Goal: Complete application form

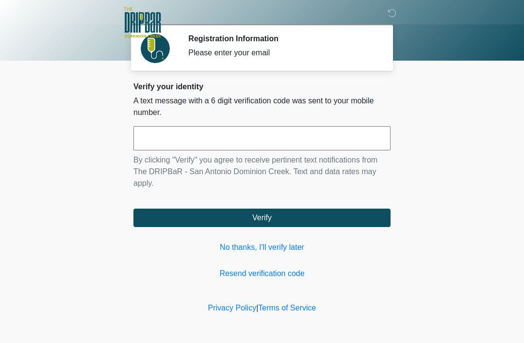
click at [216, 140] on input "text" at bounding box center [261, 138] width 257 height 24
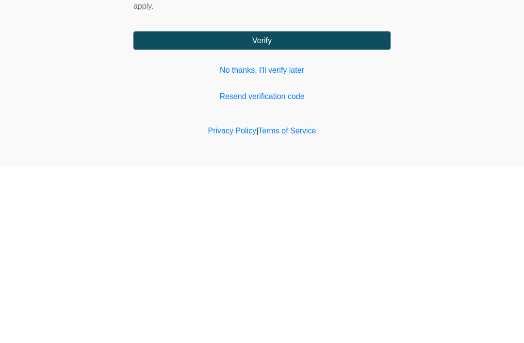
type input "******"
click at [323, 209] on button "Verify" at bounding box center [261, 218] width 257 height 18
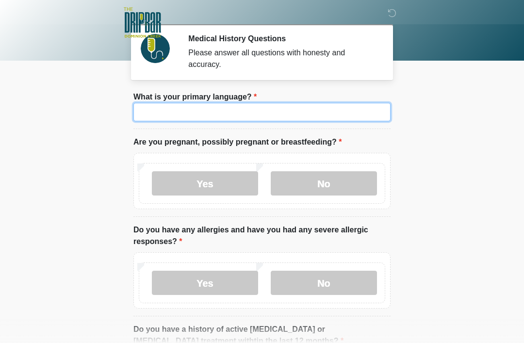
click at [314, 112] on input "What is your primary language?" at bounding box center [261, 112] width 257 height 18
type input "*******"
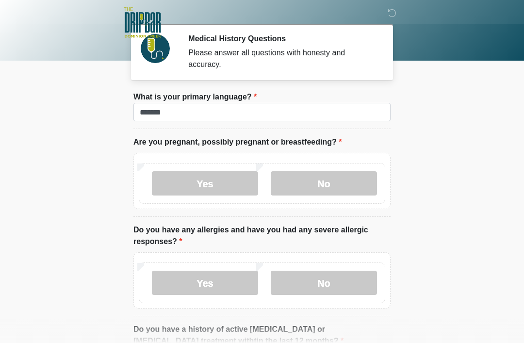
click at [484, 124] on body "‎ ‎ ‎ ‎ Medical History Questions Please answer all questions with honesty and …" at bounding box center [262, 171] width 524 height 343
click at [339, 183] on label "No" at bounding box center [324, 183] width 106 height 24
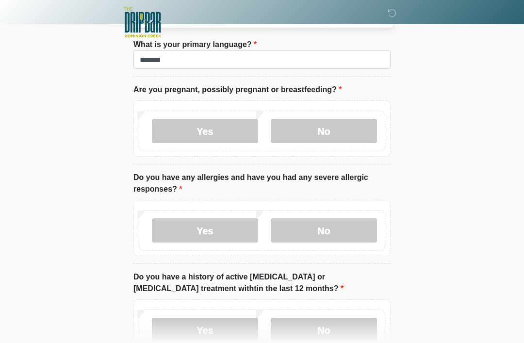
scroll to position [52, 0]
click at [211, 229] on label "Yes" at bounding box center [205, 230] width 106 height 24
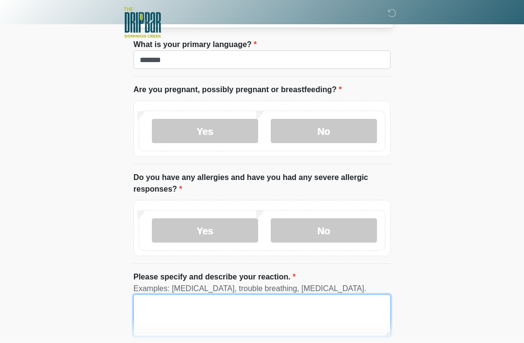
click at [255, 318] on textarea "Please specify and describe your reaction." at bounding box center [261, 315] width 257 height 42
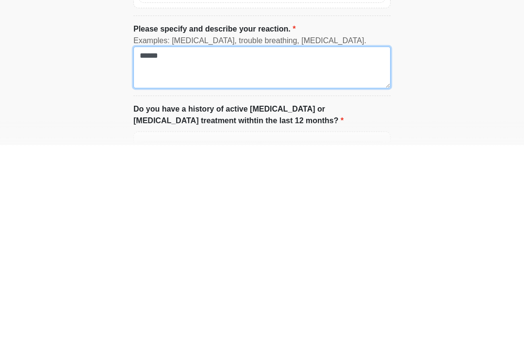
scroll to position [106, 0]
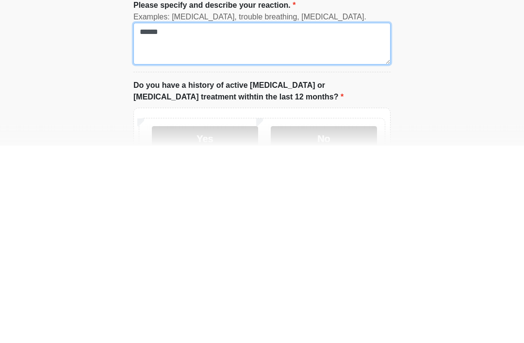
type textarea "******"
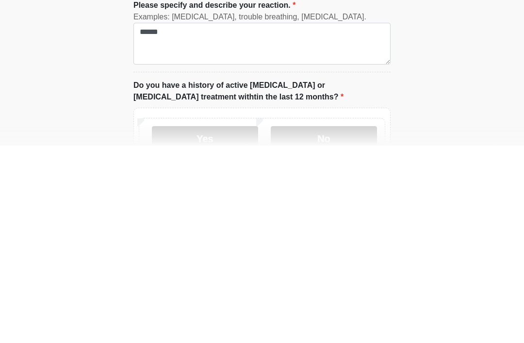
click at [346, 324] on label "No" at bounding box center [324, 336] width 106 height 24
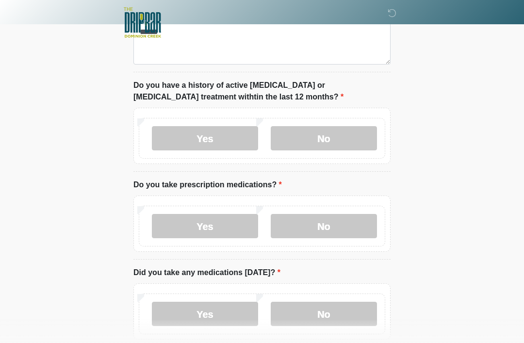
click at [341, 228] on label "No" at bounding box center [324, 226] width 106 height 24
click at [333, 317] on label "No" at bounding box center [324, 314] width 106 height 24
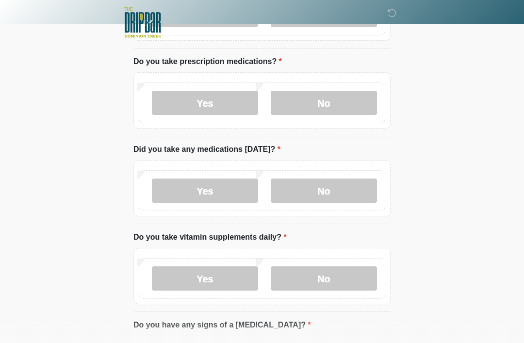
scroll to position [460, 0]
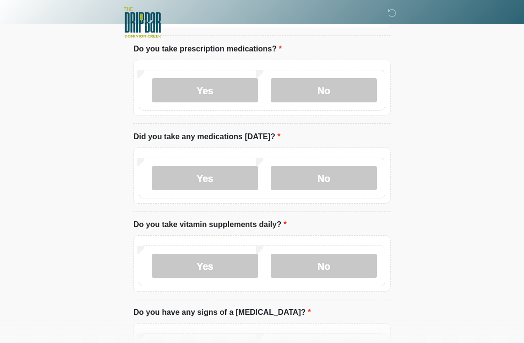
click at [220, 264] on label "Yes" at bounding box center [205, 266] width 106 height 24
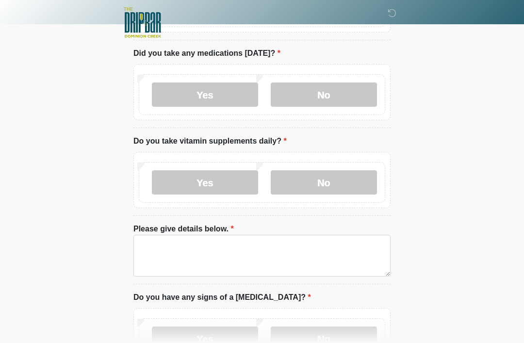
scroll to position [547, 0]
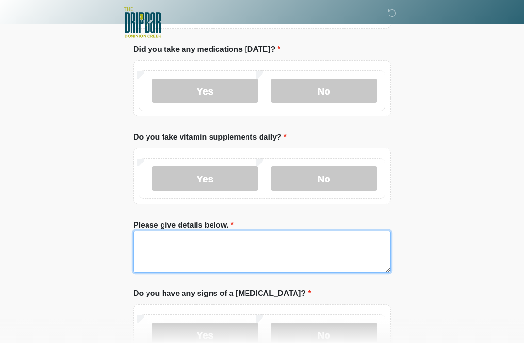
click at [270, 241] on textarea "Please give details below." at bounding box center [261, 252] width 257 height 42
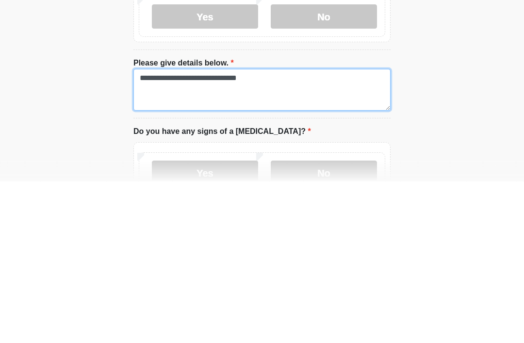
type textarea "**********"
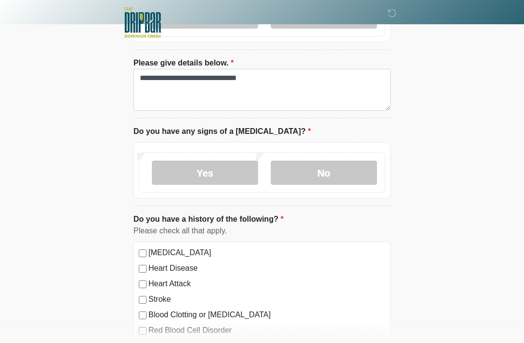
click at [336, 172] on label "No" at bounding box center [324, 173] width 106 height 24
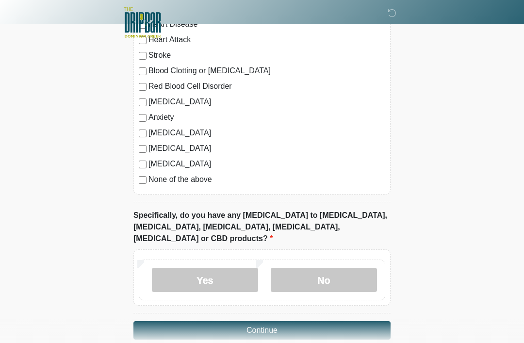
scroll to position [956, 0]
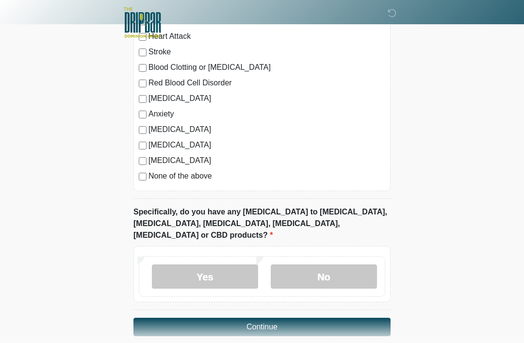
click at [342, 267] on label "No" at bounding box center [324, 276] width 106 height 24
click at [326, 318] on button "Continue" at bounding box center [261, 327] width 257 height 18
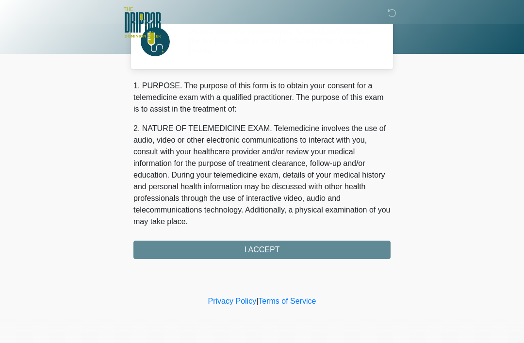
scroll to position [0, 0]
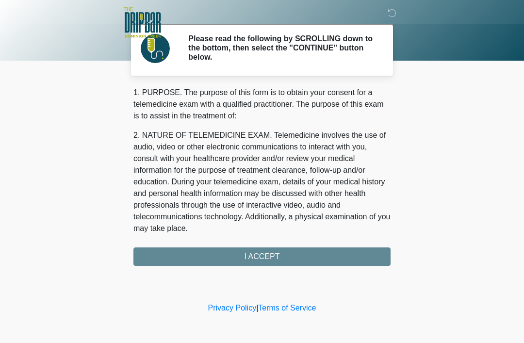
click at [333, 258] on div "1. PURPOSE. The purpose of this form is to obtain your consent for a telemedici…" at bounding box center [261, 176] width 257 height 179
click at [291, 259] on div "1. PURPOSE. The purpose of this form is to obtain your consent for a telemedici…" at bounding box center [261, 176] width 257 height 179
click at [259, 257] on div "1. PURPOSE. The purpose of this form is to obtain your consent for a telemedici…" at bounding box center [261, 176] width 257 height 179
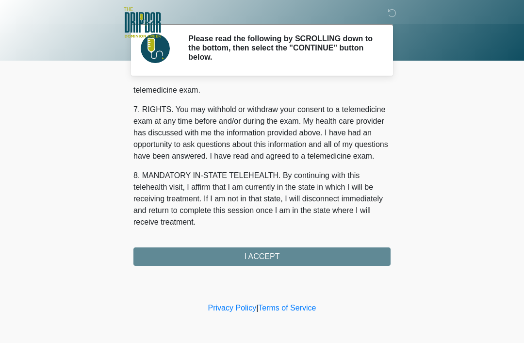
scroll to position [425, 0]
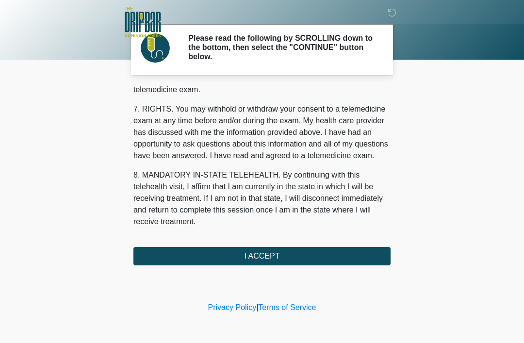
click at [275, 258] on button "I ACCEPT" at bounding box center [261, 256] width 257 height 18
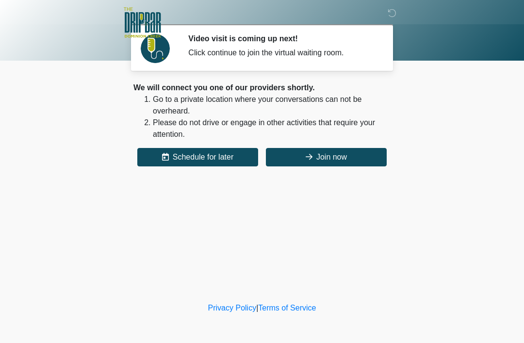
click at [330, 155] on button "Join now" at bounding box center [326, 157] width 121 height 18
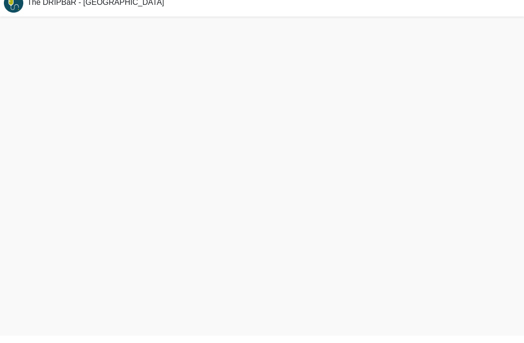
scroll to position [3, 0]
